Goal: Information Seeking & Learning: Learn about a topic

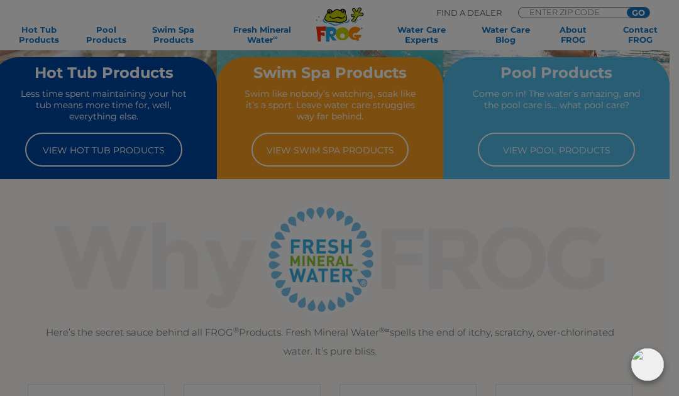
scroll to position [147, 0]
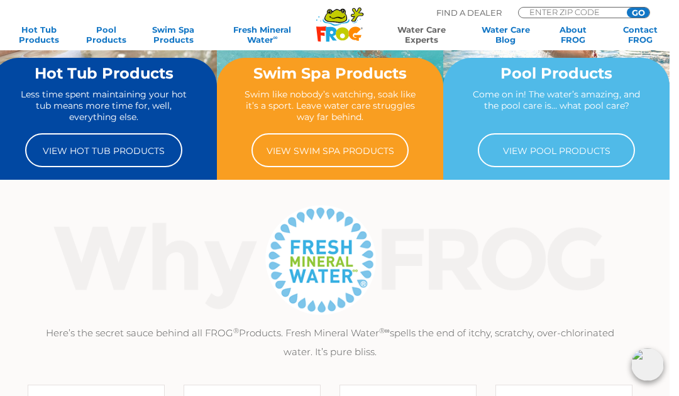
click at [443, 26] on link "Water Care Experts" at bounding box center [422, 35] width 86 height 20
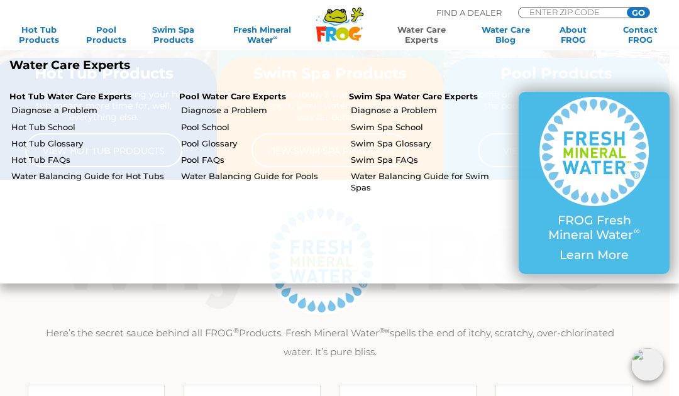
click at [431, 28] on link "Water Care Experts" at bounding box center [422, 35] width 86 height 20
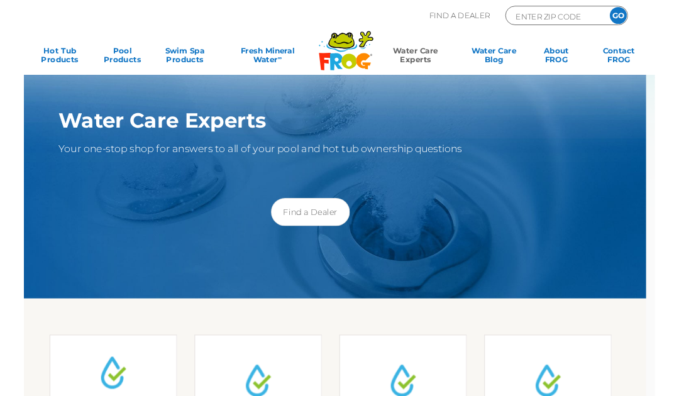
scroll to position [1280, 0]
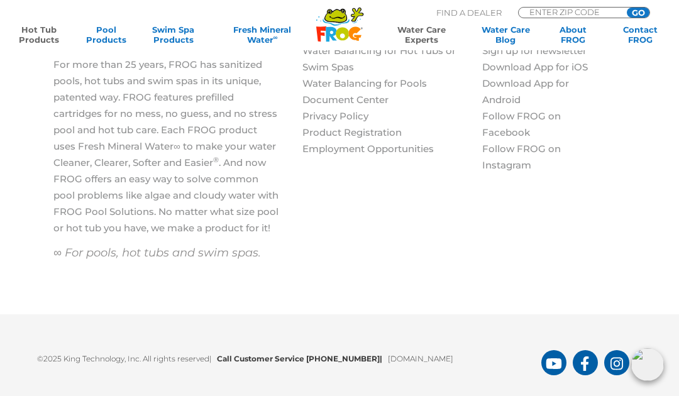
click at [47, 40] on link "Hot Tub Products" at bounding box center [39, 35] width 52 height 20
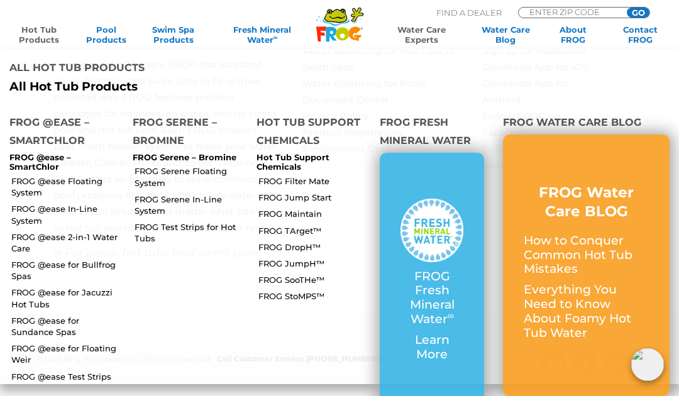
click at [84, 287] on link "FROG @ease for Jacuzzi Hot Tubs" at bounding box center [67, 298] width 112 height 23
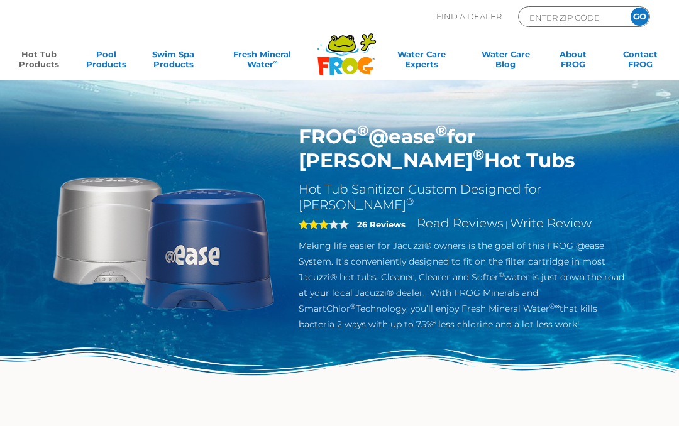
click at [41, 53] on link "Hot Tub Products" at bounding box center [39, 61] width 52 height 25
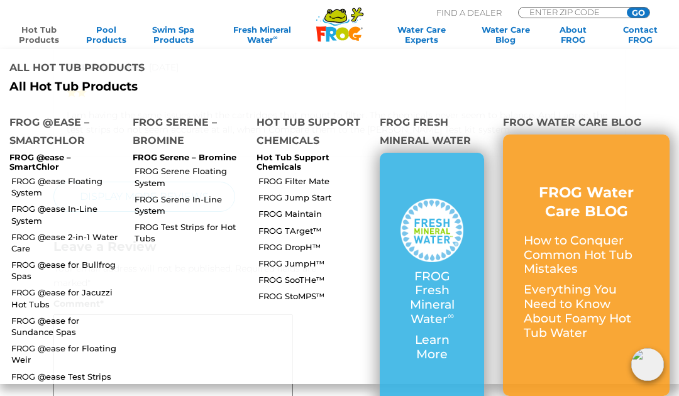
scroll to position [2404, 0]
